Goal: Task Accomplishment & Management: Complete application form

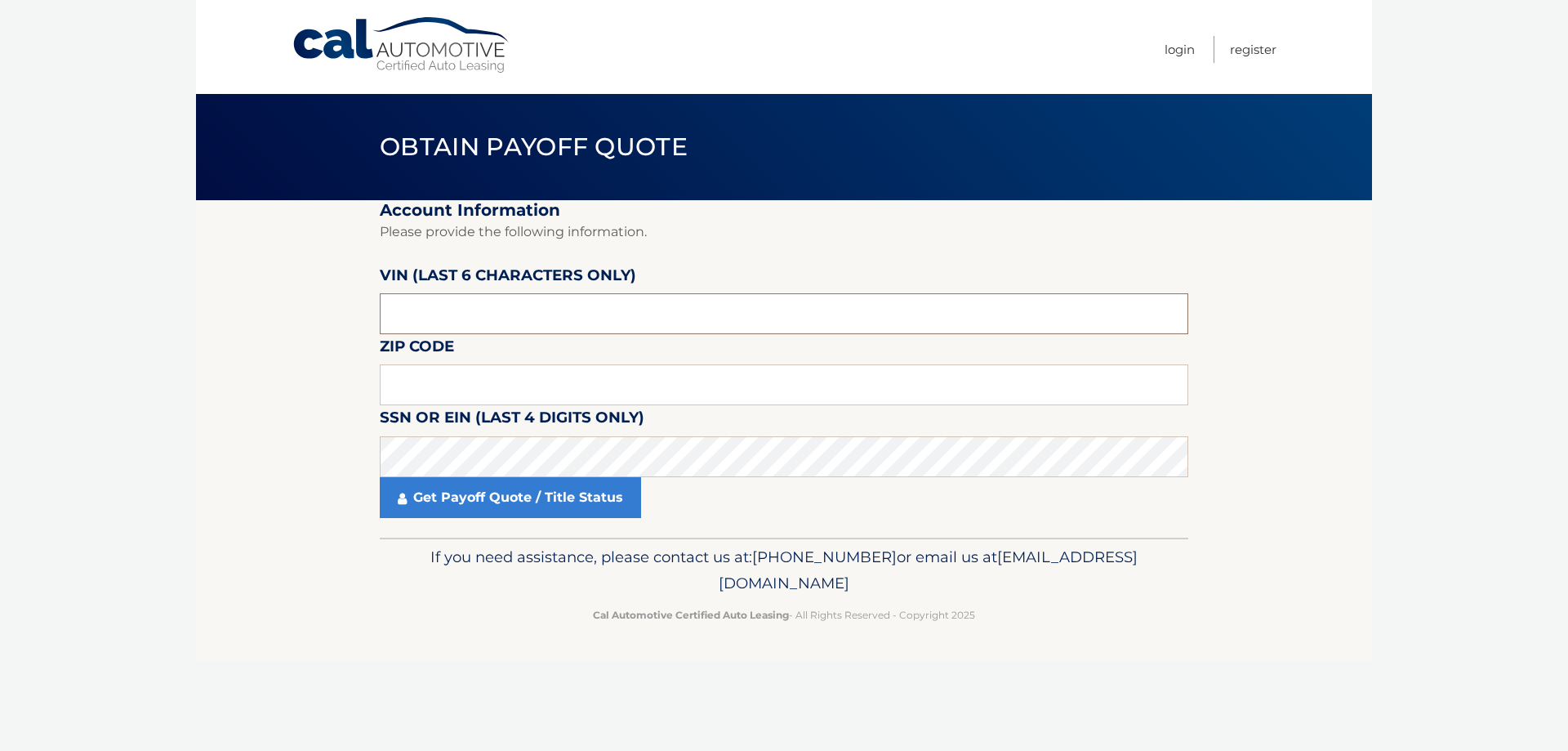
click at [541, 303] on input "text" at bounding box center [784, 313] width 808 height 41
type input "109988"
click at [577, 390] on input "text" at bounding box center [784, 385] width 808 height 41
type input "10603"
click button "For Originating Dealer" at bounding box center [0, 0] width 0 height 0
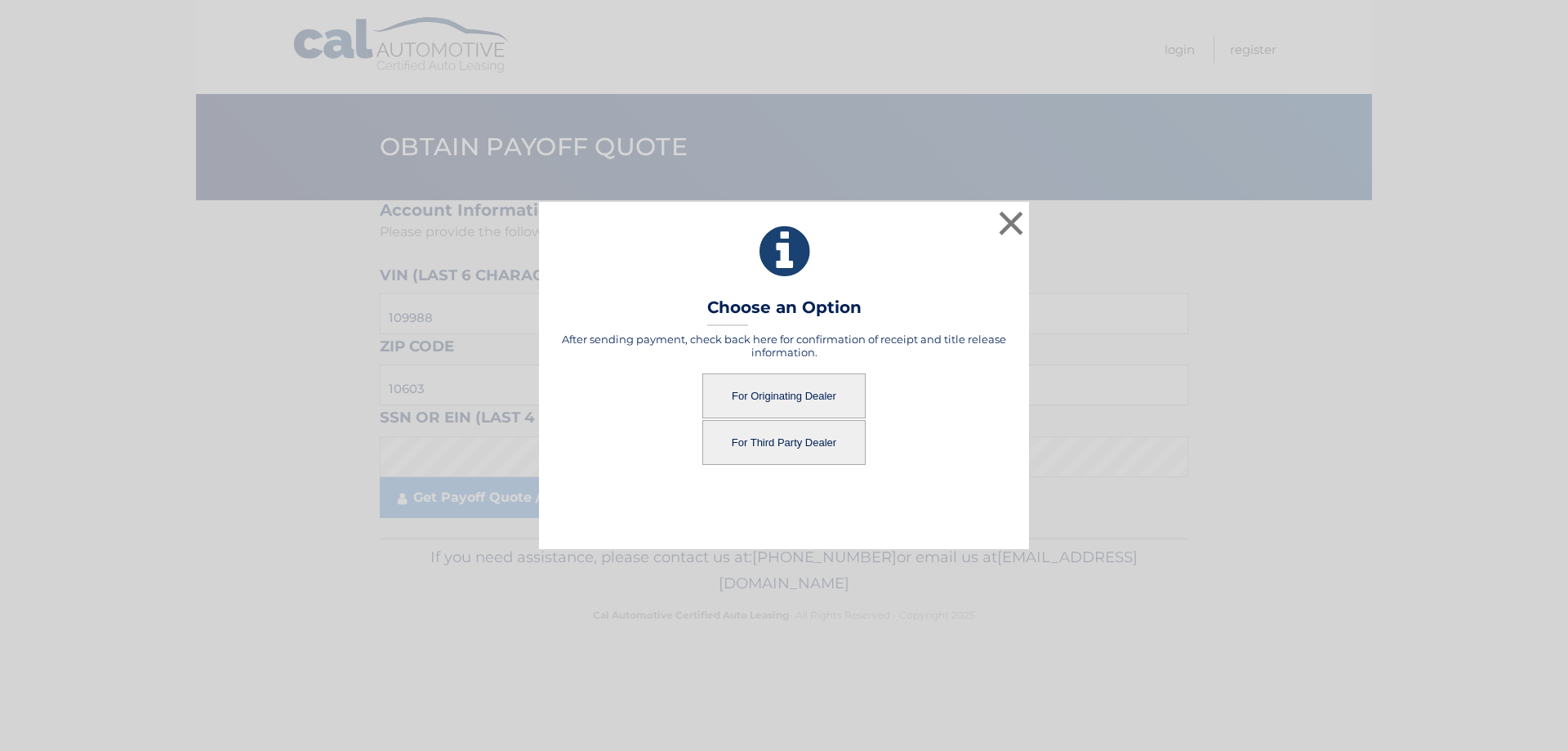
click at [764, 373] on div "After sending payment, check back here for confirmation of receipt and title re…" at bounding box center [784, 399] width 450 height 133
click at [764, 399] on button "For Originating Dealer" at bounding box center [784, 396] width 164 height 45
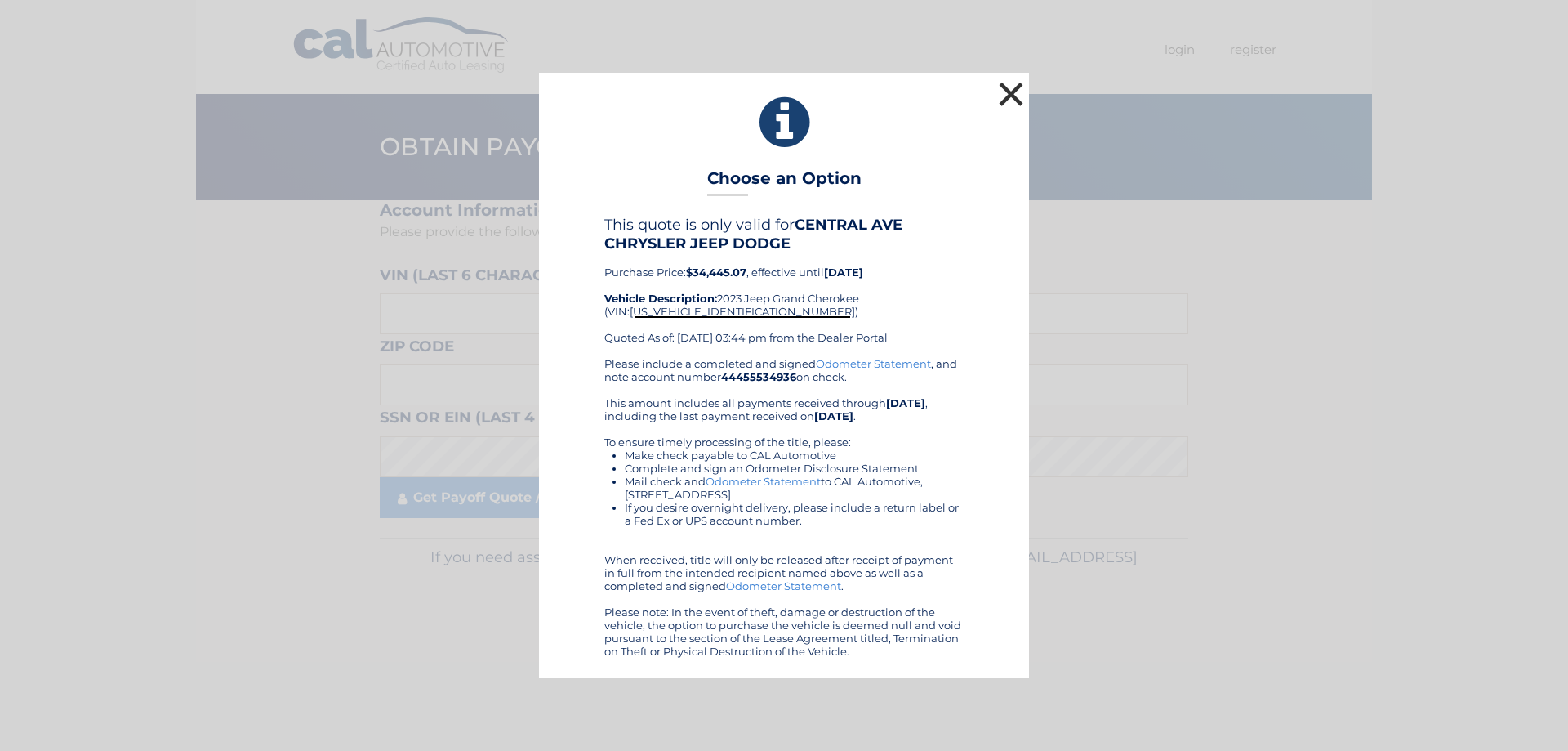
click at [1014, 93] on button "×" at bounding box center [1012, 94] width 33 height 33
